Goal: Find specific page/section: Find specific page/section

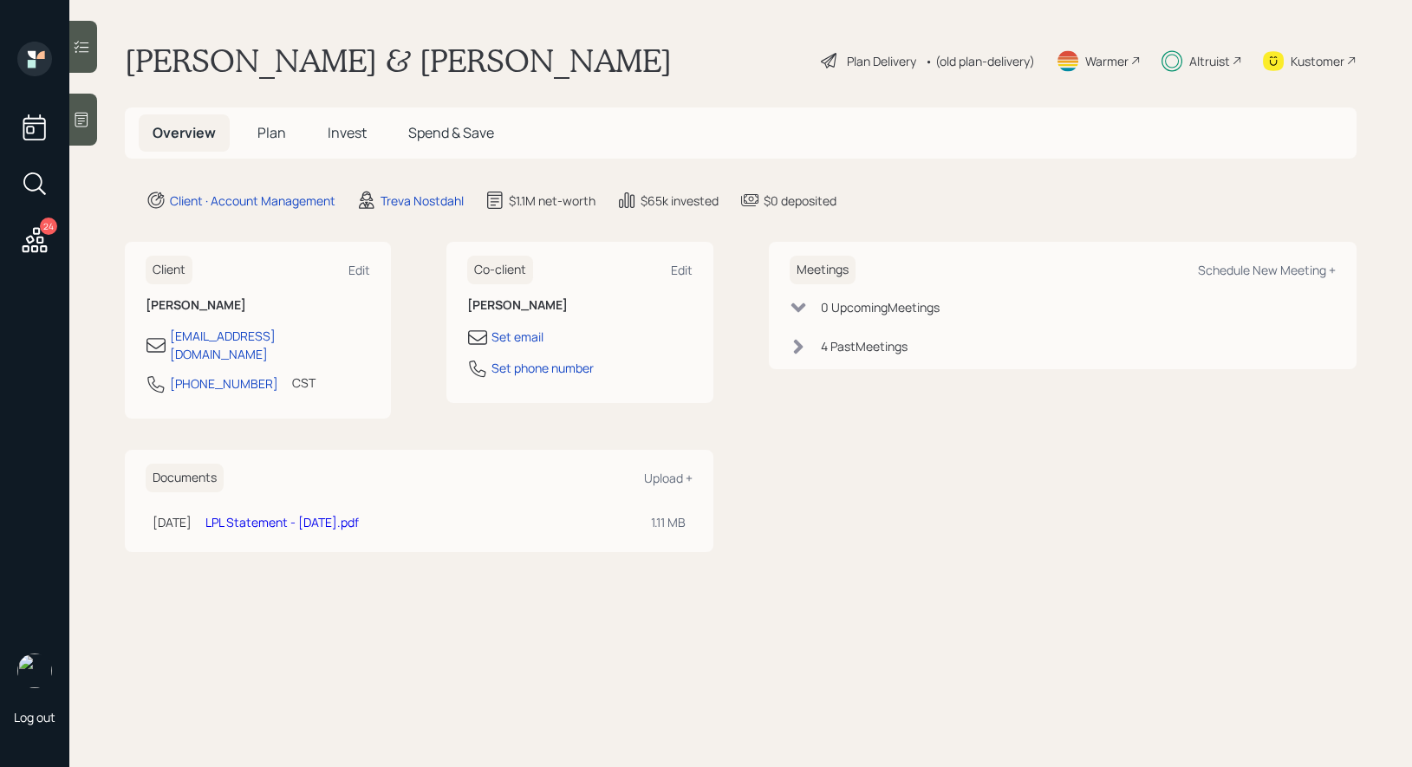
click at [266, 130] on span "Plan" at bounding box center [271, 132] width 29 height 19
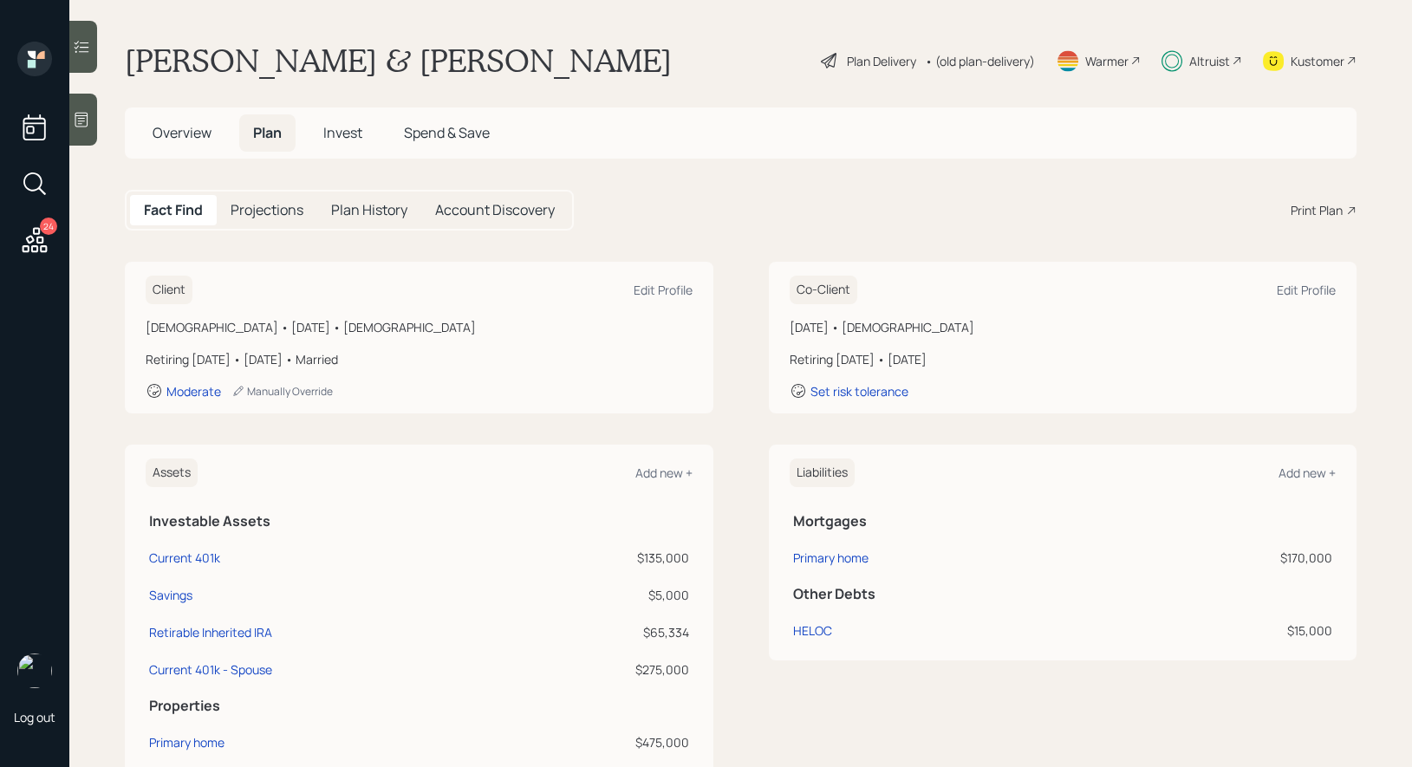
click at [345, 133] on span "Invest" at bounding box center [342, 132] width 39 height 19
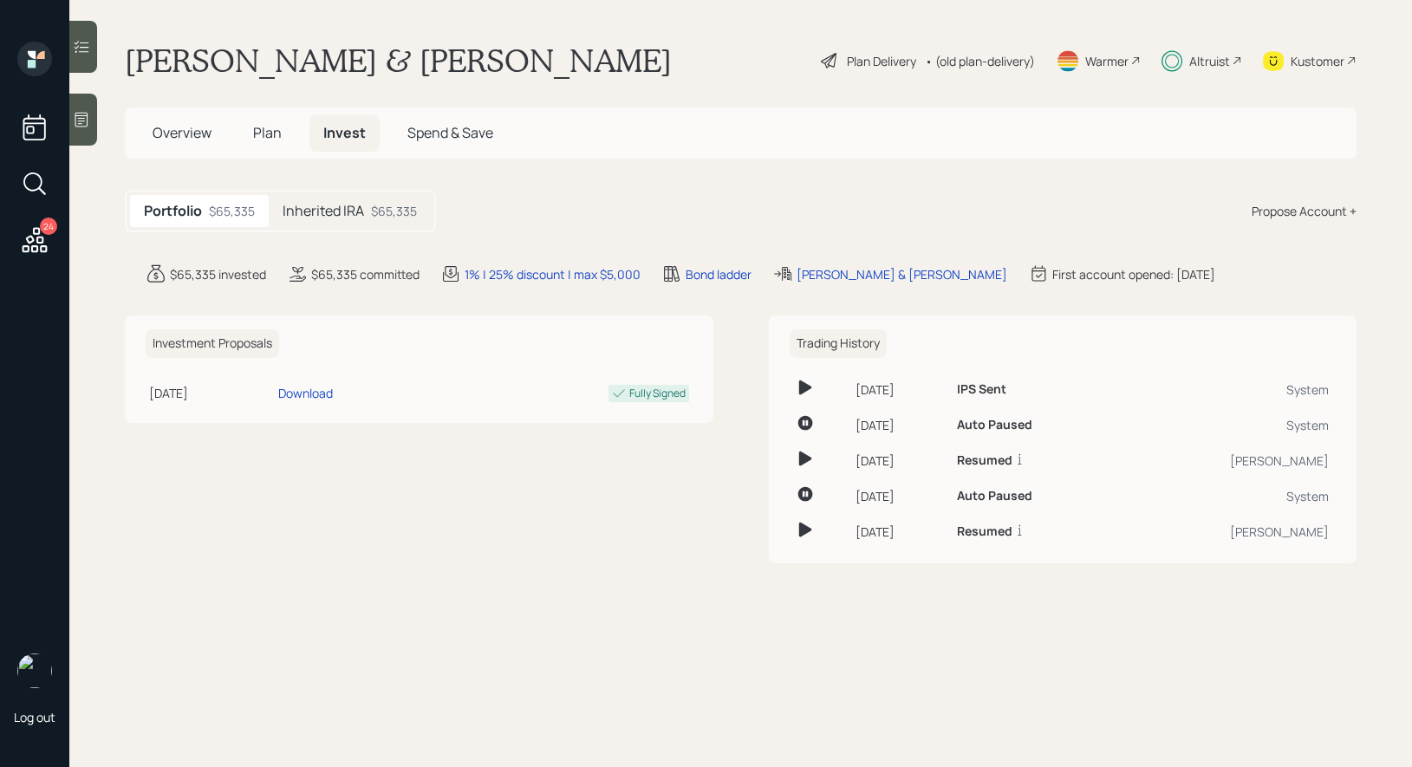
click at [335, 214] on h5 "Inherited IRA" at bounding box center [323, 211] width 81 height 16
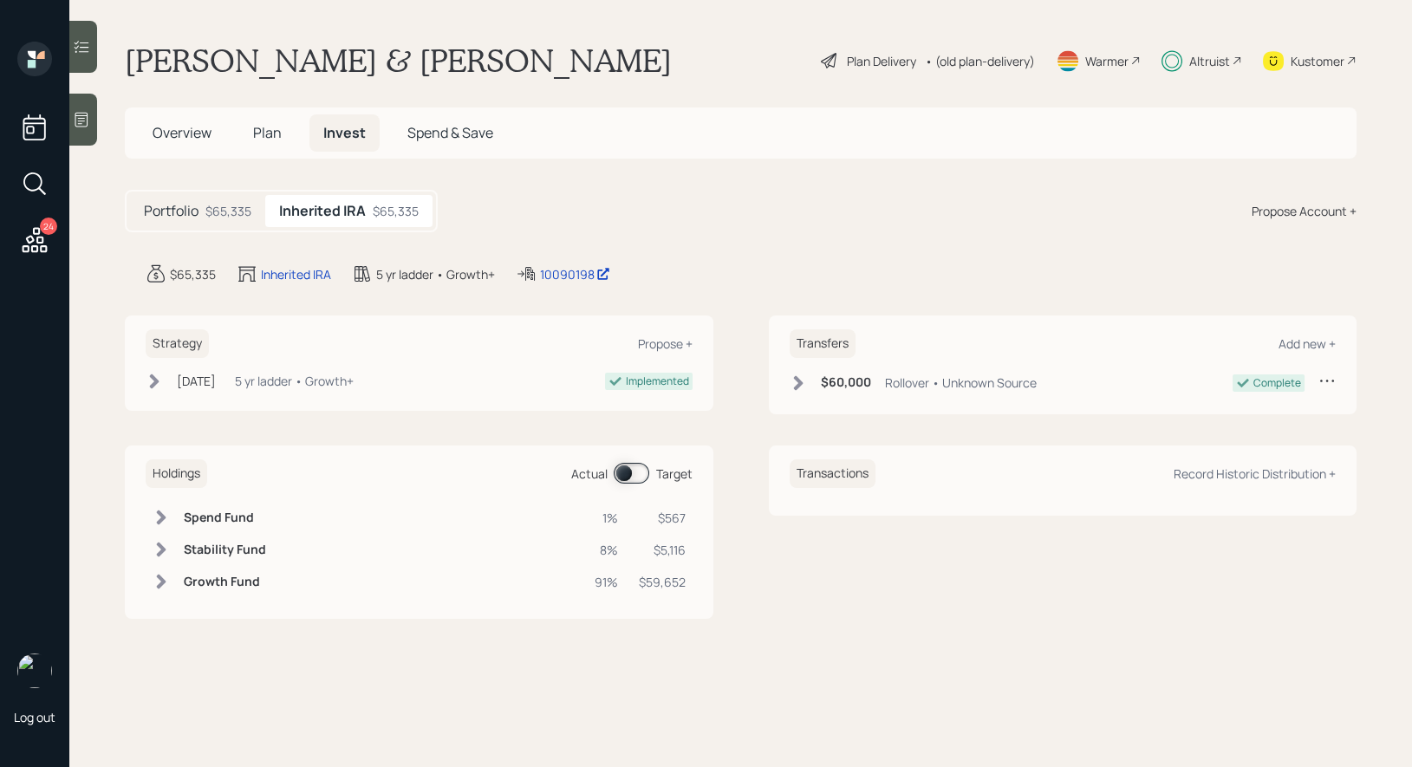
click at [266, 134] on span "Plan" at bounding box center [267, 132] width 29 height 19
